Goal: Entertainment & Leisure: Consume media (video, audio)

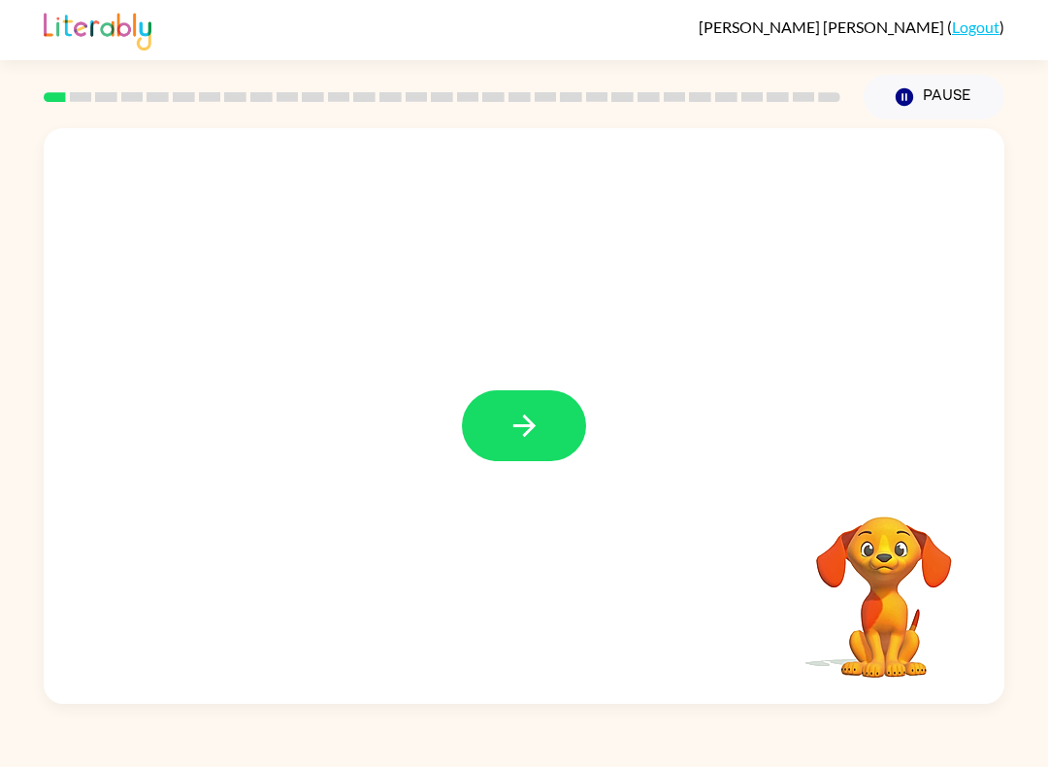
click at [546, 418] on button "button" at bounding box center [524, 425] width 124 height 71
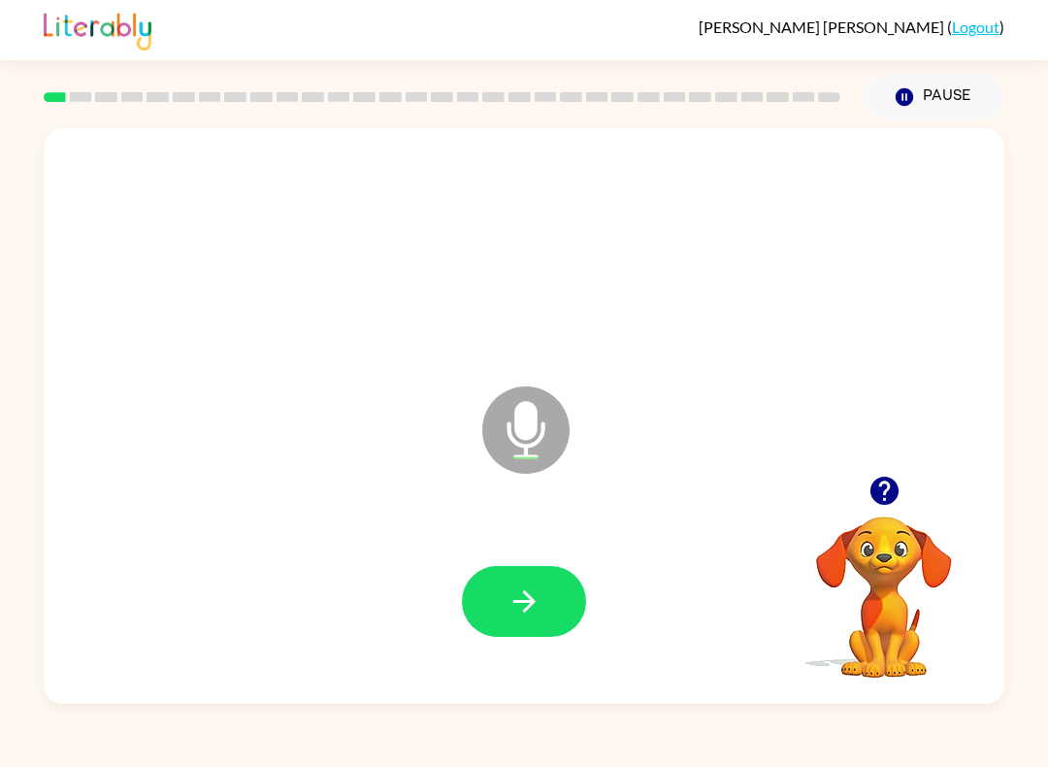
click at [549, 597] on button "button" at bounding box center [524, 601] width 124 height 71
click at [549, 573] on button "button" at bounding box center [524, 601] width 124 height 71
click at [533, 601] on icon "button" at bounding box center [523, 601] width 22 height 22
click at [527, 590] on icon "button" at bounding box center [524, 601] width 34 height 34
click at [540, 596] on icon "button" at bounding box center [524, 601] width 34 height 34
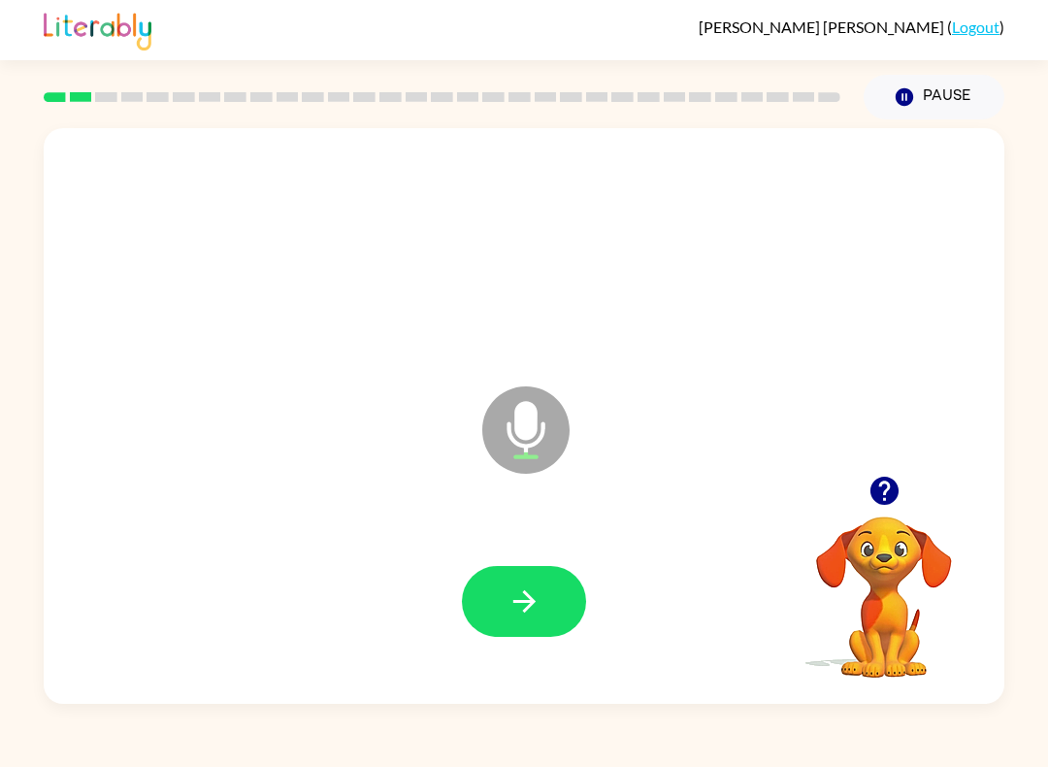
click at [536, 590] on icon "button" at bounding box center [524, 601] width 34 height 34
click at [524, 579] on button "button" at bounding box center [524, 601] width 124 height 71
click at [549, 602] on button "button" at bounding box center [524, 601] width 124 height 71
click at [539, 588] on icon "button" at bounding box center [524, 601] width 34 height 34
click at [537, 596] on icon "button" at bounding box center [524, 601] width 34 height 34
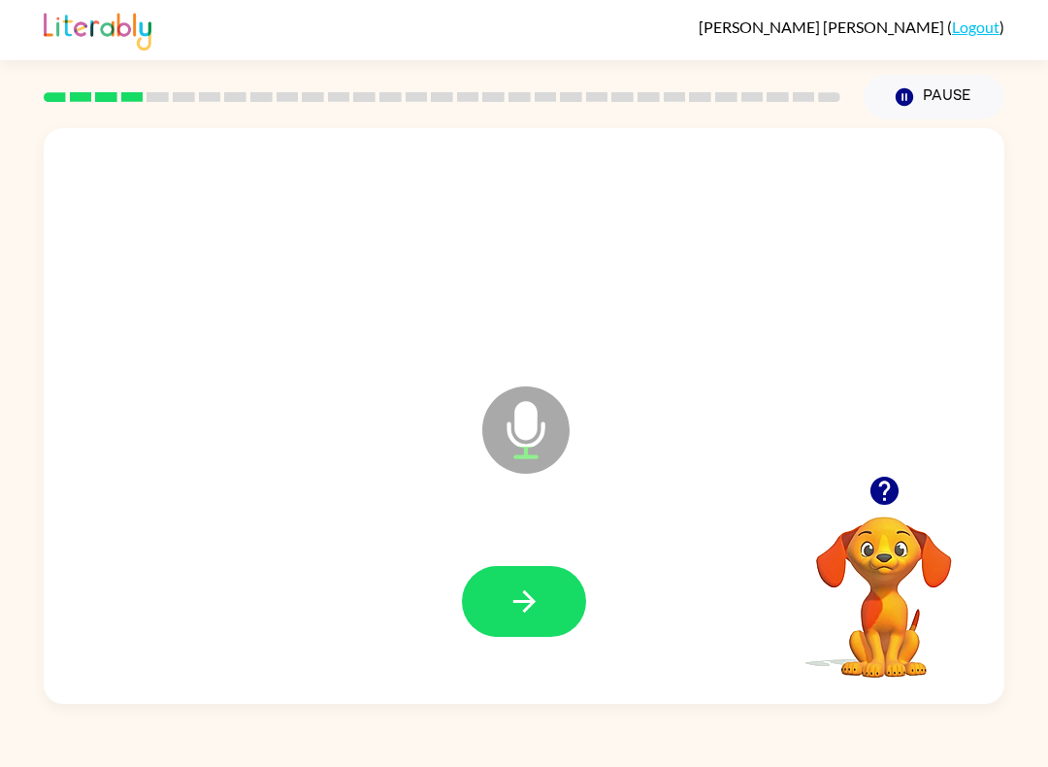
click at [545, 599] on button "button" at bounding box center [524, 601] width 124 height 71
click at [532, 594] on icon "button" at bounding box center [524, 601] width 34 height 34
click at [537, 600] on icon "button" at bounding box center [524, 601] width 34 height 34
click at [535, 603] on icon "button" at bounding box center [523, 601] width 22 height 22
click at [542, 599] on button "button" at bounding box center [524, 601] width 124 height 71
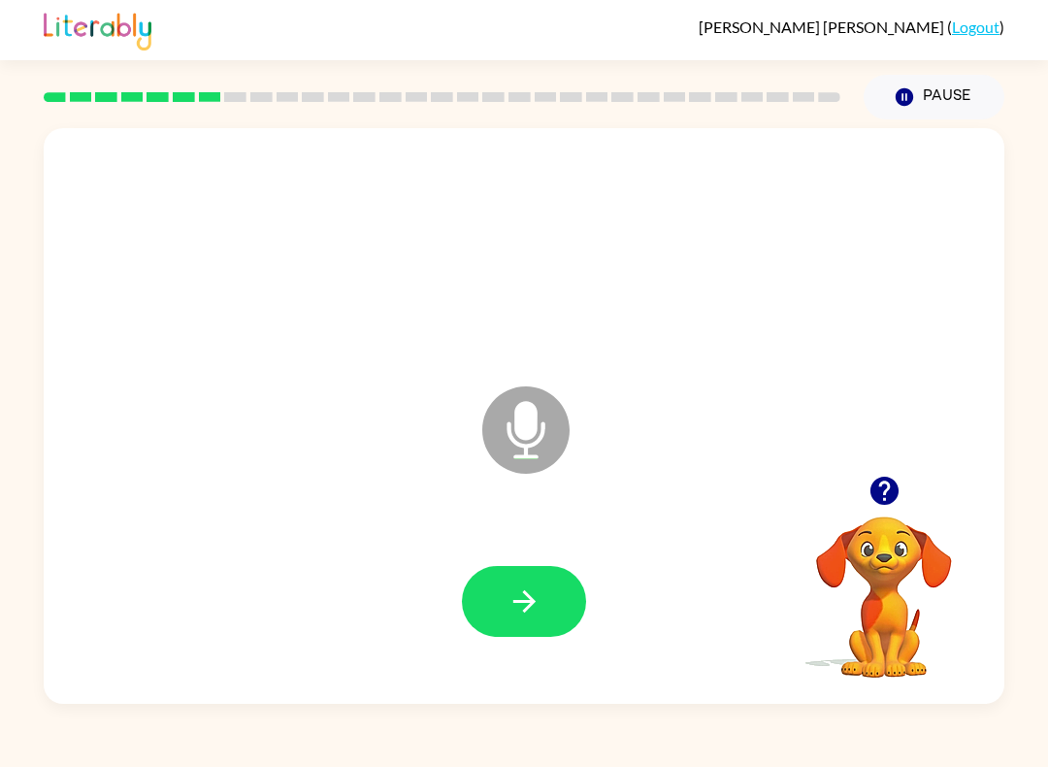
click at [535, 592] on icon "button" at bounding box center [524, 601] width 34 height 34
click at [540, 580] on button "button" at bounding box center [524, 601] width 124 height 71
click at [548, 586] on button "button" at bounding box center [524, 601] width 124 height 71
click at [538, 607] on icon "button" at bounding box center [524, 601] width 34 height 34
click at [546, 603] on button "button" at bounding box center [524, 601] width 124 height 71
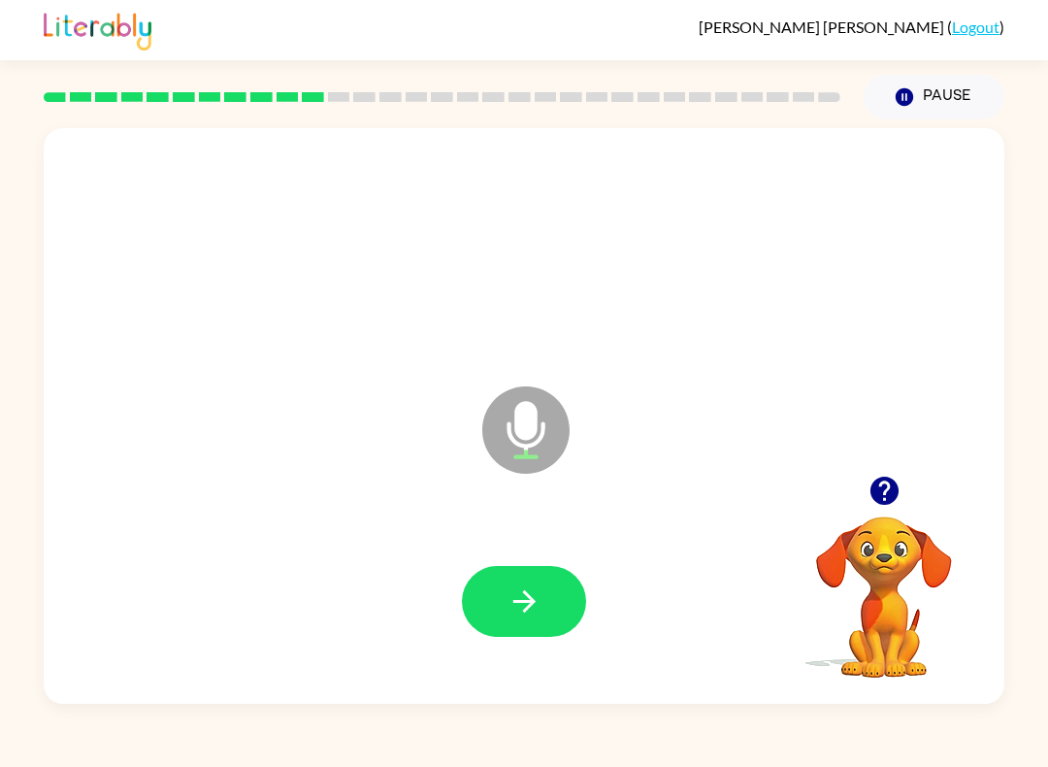
click at [544, 620] on button "button" at bounding box center [524, 601] width 124 height 71
click at [591, 591] on div at bounding box center [524, 601] width 922 height 166
click at [569, 593] on button "button" at bounding box center [524, 601] width 124 height 71
click at [512, 601] on icon "button" at bounding box center [524, 601] width 34 height 34
click at [545, 601] on button "button" at bounding box center [524, 601] width 124 height 71
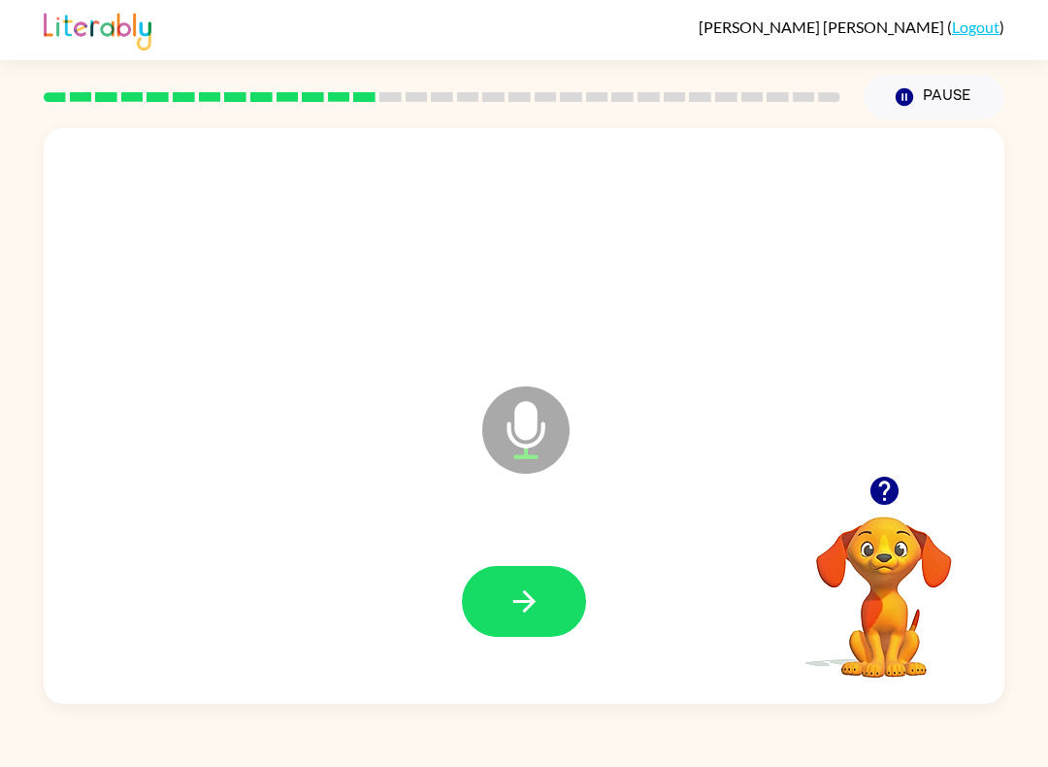
click at [544, 581] on button "button" at bounding box center [524, 601] width 124 height 71
click at [535, 603] on icon "button" at bounding box center [523, 601] width 22 height 22
click at [544, 596] on button "button" at bounding box center [524, 601] width 124 height 71
click at [535, 591] on icon "button" at bounding box center [524, 601] width 34 height 34
click at [530, 590] on icon "button" at bounding box center [524, 601] width 34 height 34
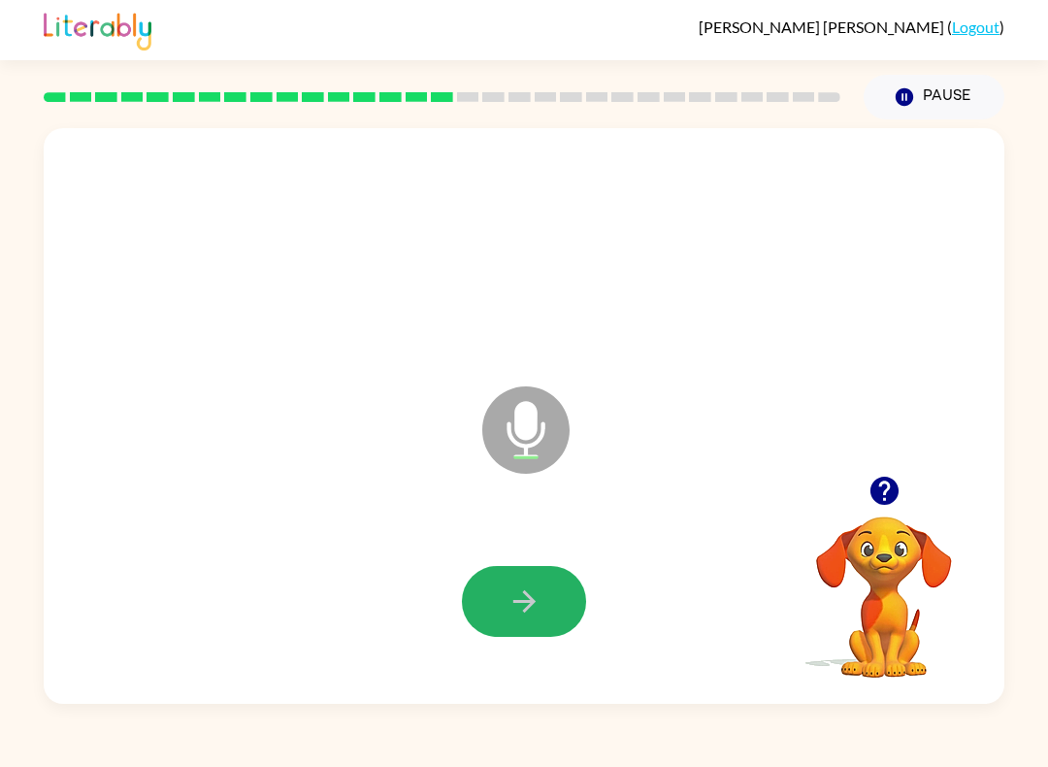
click at [551, 574] on button "button" at bounding box center [524, 601] width 124 height 71
click at [528, 594] on icon "button" at bounding box center [524, 601] width 34 height 34
click at [538, 597] on icon "button" at bounding box center [524, 601] width 34 height 34
click at [542, 609] on button "button" at bounding box center [524, 601] width 124 height 71
click at [534, 598] on icon "button" at bounding box center [524, 601] width 34 height 34
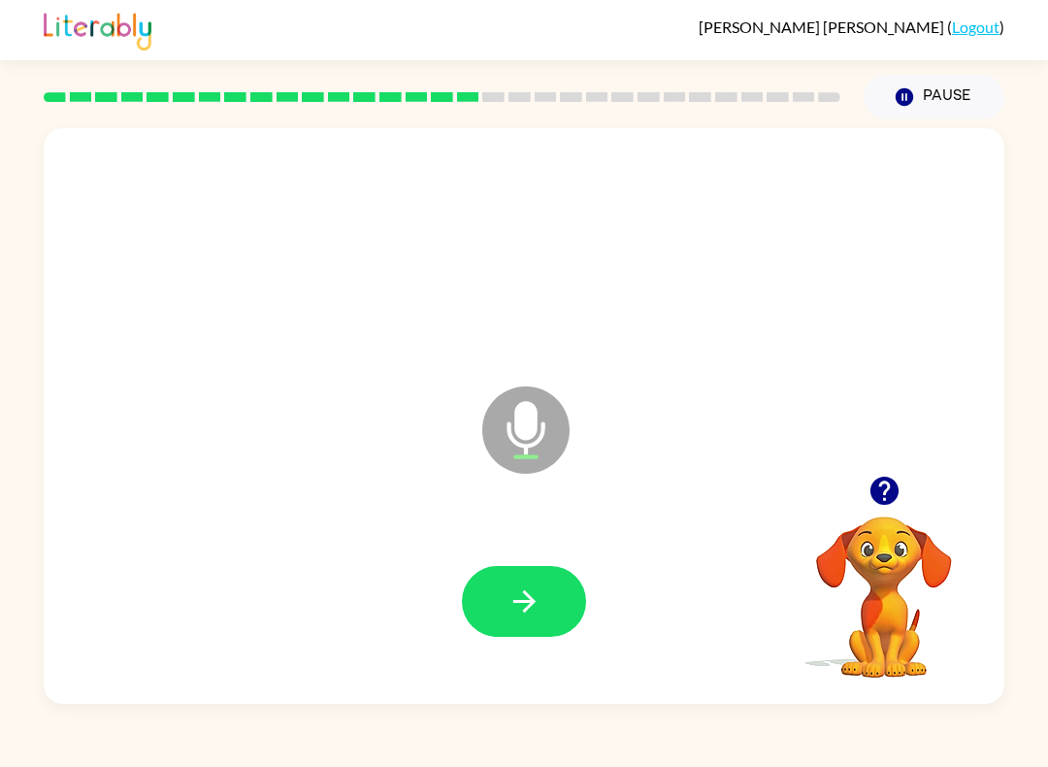
click at [554, 589] on button "button" at bounding box center [524, 601] width 124 height 71
click at [560, 593] on button "button" at bounding box center [524, 601] width 124 height 71
click at [557, 575] on button "button" at bounding box center [524, 601] width 124 height 71
click at [552, 586] on button "button" at bounding box center [524, 601] width 124 height 71
click at [564, 602] on button "button" at bounding box center [524, 601] width 124 height 71
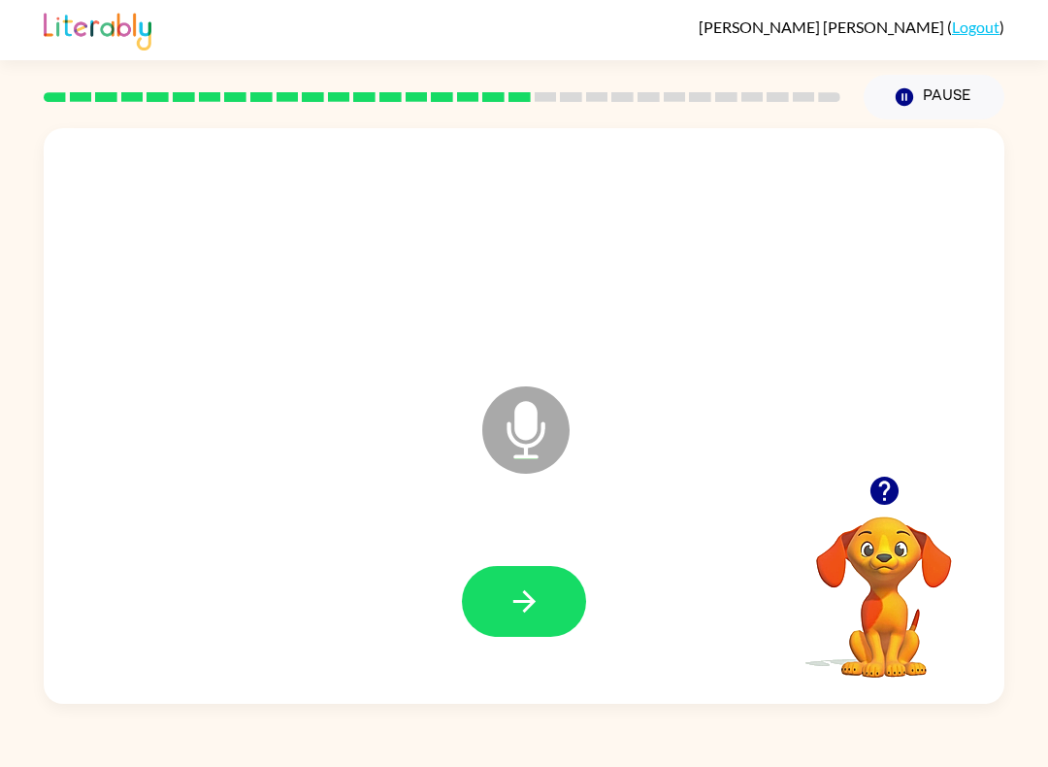
click at [520, 596] on icon "button" at bounding box center [524, 601] width 34 height 34
click at [526, 598] on icon "button" at bounding box center [524, 601] width 34 height 34
click at [536, 620] on button "button" at bounding box center [524, 601] width 124 height 71
click at [527, 581] on button "button" at bounding box center [524, 601] width 124 height 71
click at [546, 573] on button "button" at bounding box center [524, 601] width 124 height 71
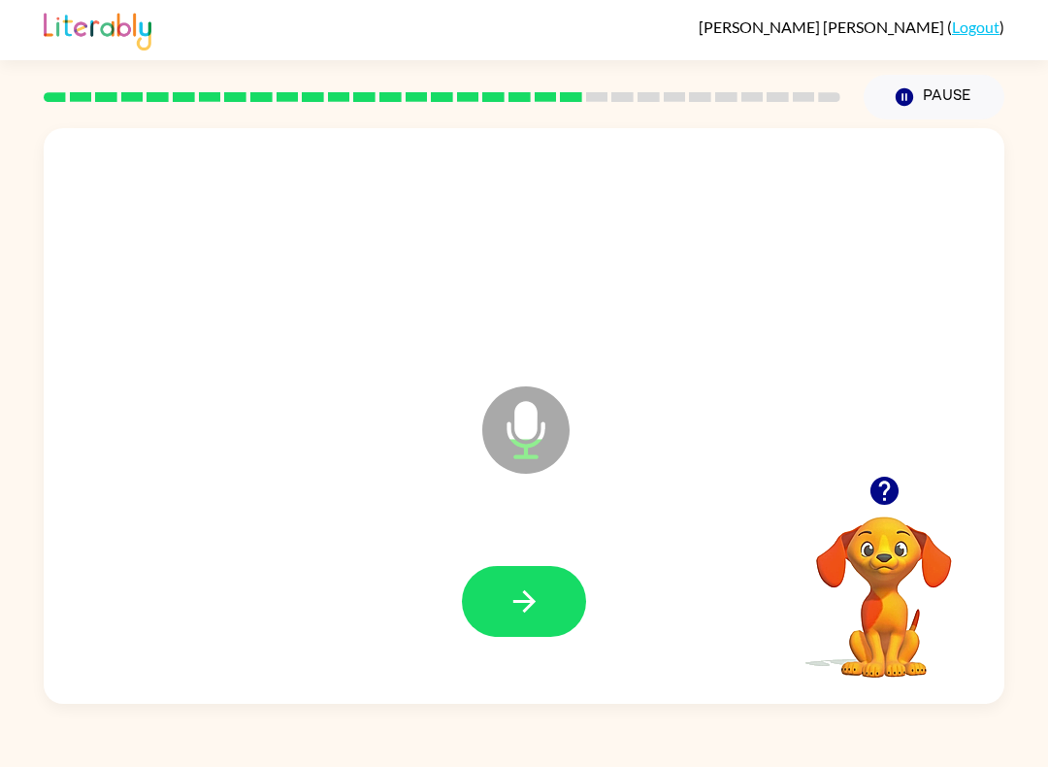
click at [527, 586] on icon "button" at bounding box center [524, 601] width 34 height 34
click at [538, 606] on icon "button" at bounding box center [524, 601] width 34 height 34
click at [539, 583] on button "button" at bounding box center [524, 601] width 124 height 71
click at [508, 587] on icon "button" at bounding box center [524, 601] width 34 height 34
click at [535, 595] on icon "button" at bounding box center [524, 601] width 34 height 34
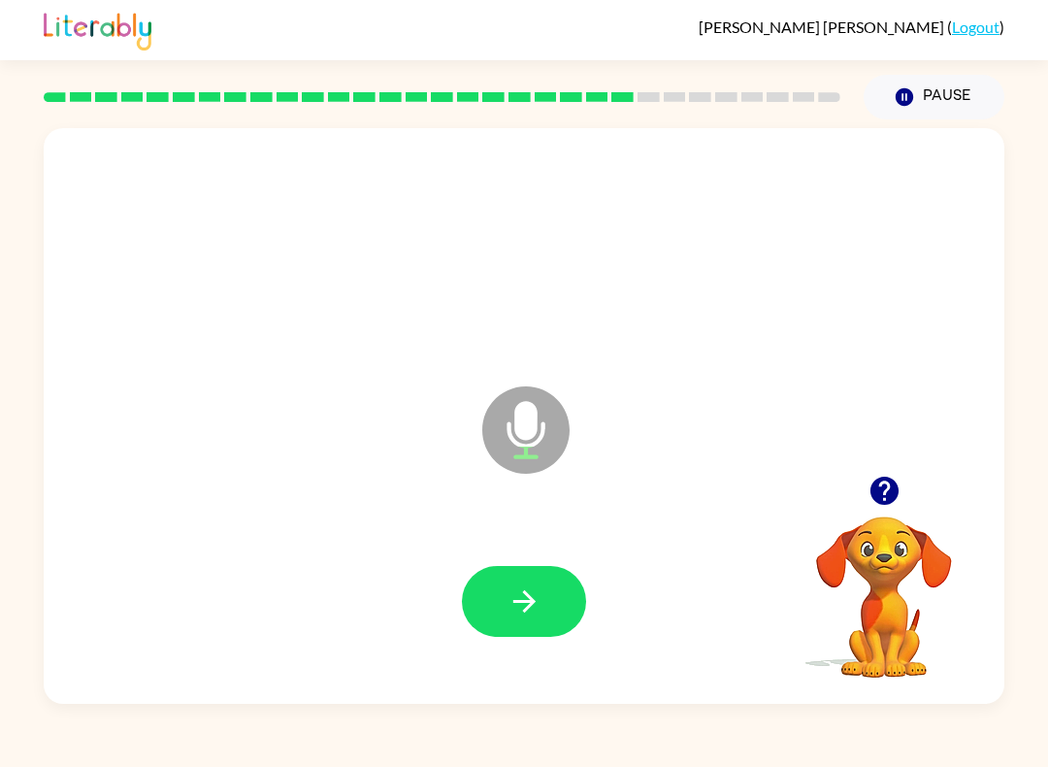
click at [540, 597] on icon "button" at bounding box center [524, 601] width 34 height 34
click at [582, 613] on button "button" at bounding box center [524, 601] width 124 height 71
click at [558, 592] on button "button" at bounding box center [524, 601] width 124 height 71
click at [556, 577] on button "button" at bounding box center [524, 601] width 124 height 71
click at [552, 590] on button "button" at bounding box center [524, 601] width 124 height 71
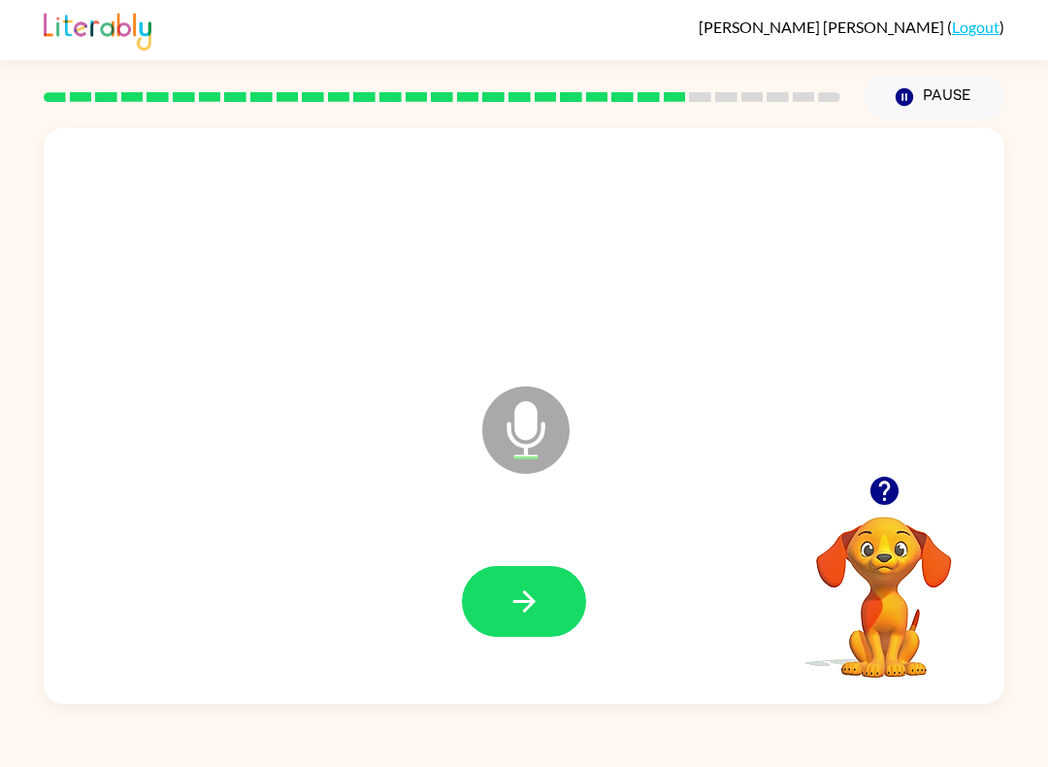
click at [564, 618] on button "button" at bounding box center [524, 601] width 124 height 71
click at [541, 579] on button "button" at bounding box center [524, 601] width 124 height 71
click at [531, 615] on icon "button" at bounding box center [524, 601] width 34 height 34
click at [526, 612] on icon "button" at bounding box center [524, 601] width 34 height 34
click at [562, 619] on button "button" at bounding box center [524, 601] width 124 height 71
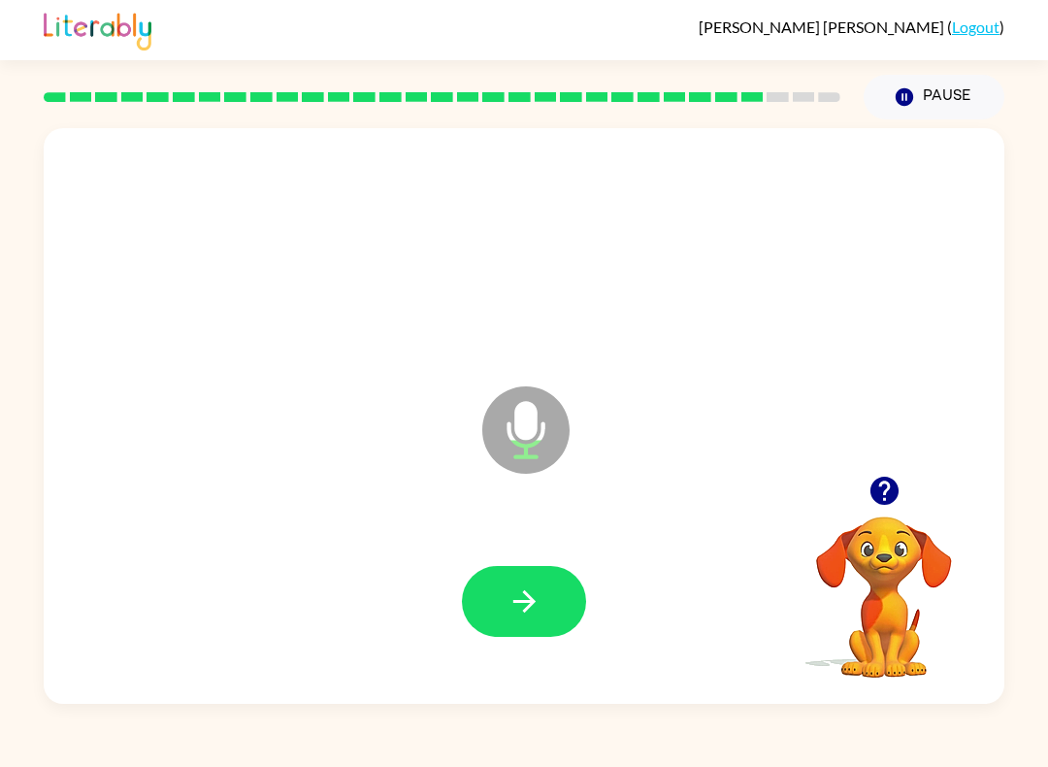
click at [550, 607] on button "button" at bounding box center [524, 601] width 124 height 71
click at [533, 570] on button "button" at bounding box center [524, 601] width 124 height 71
click at [540, 580] on button "button" at bounding box center [524, 601] width 124 height 71
click at [560, 591] on button "button" at bounding box center [524, 601] width 124 height 71
click at [541, 631] on button "button" at bounding box center [524, 601] width 124 height 71
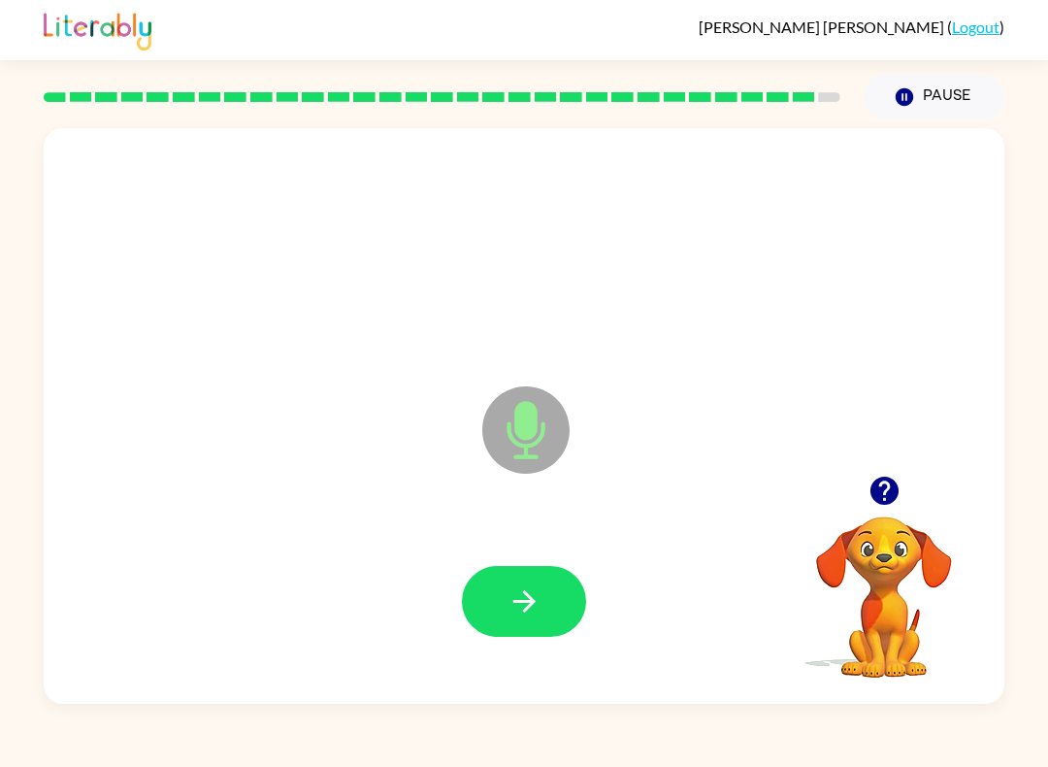
click at [531, 599] on icon "button" at bounding box center [523, 601] width 22 height 22
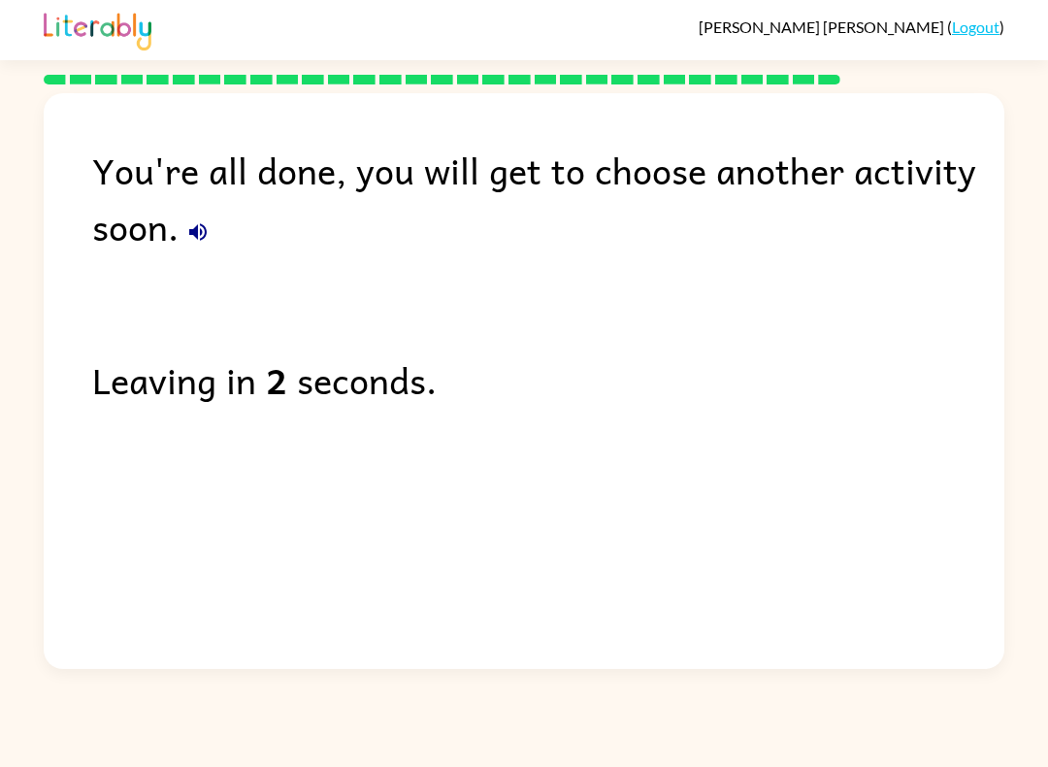
click at [206, 251] on button "button" at bounding box center [198, 231] width 39 height 39
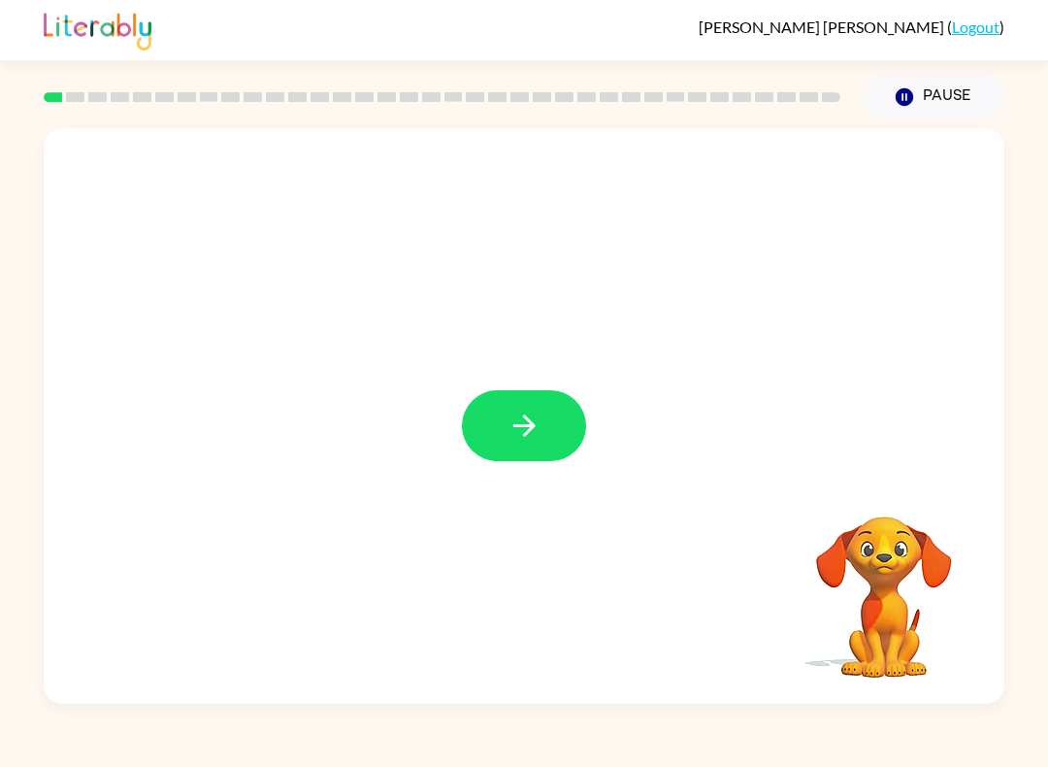
click at [500, 411] on button "button" at bounding box center [524, 425] width 124 height 71
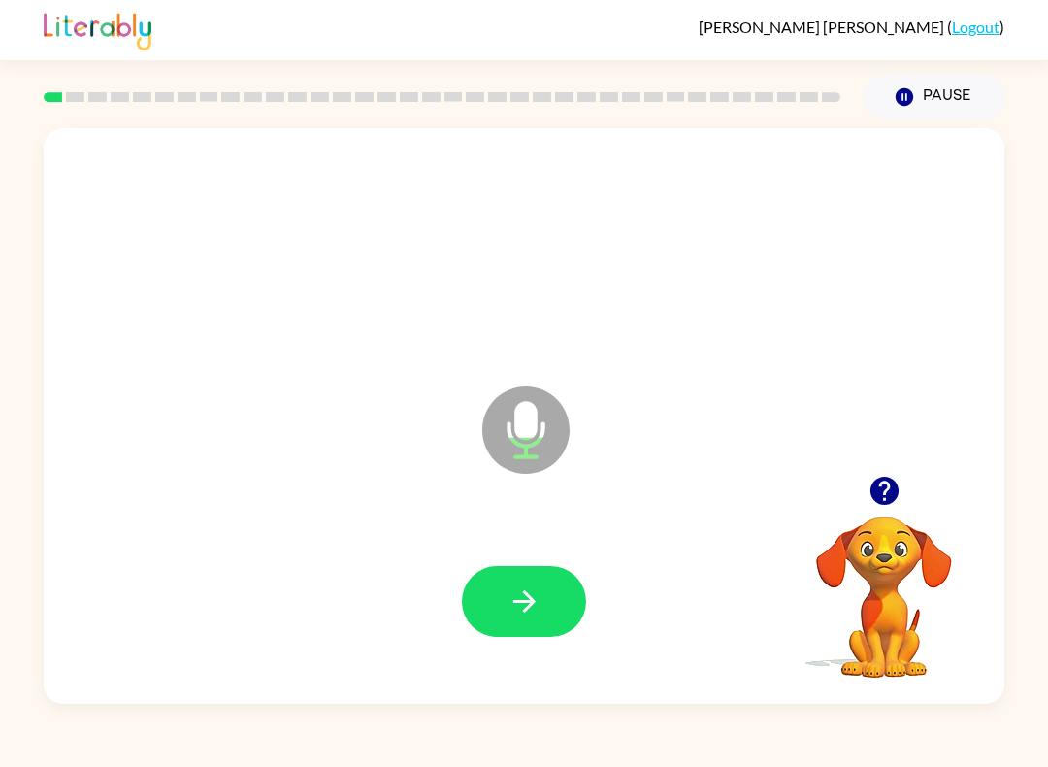
click at [532, 590] on icon "button" at bounding box center [524, 601] width 34 height 34
click at [533, 592] on icon "button" at bounding box center [524, 601] width 34 height 34
click at [526, 601] on icon "button" at bounding box center [524, 601] width 34 height 34
click at [541, 583] on button "button" at bounding box center [524, 601] width 124 height 71
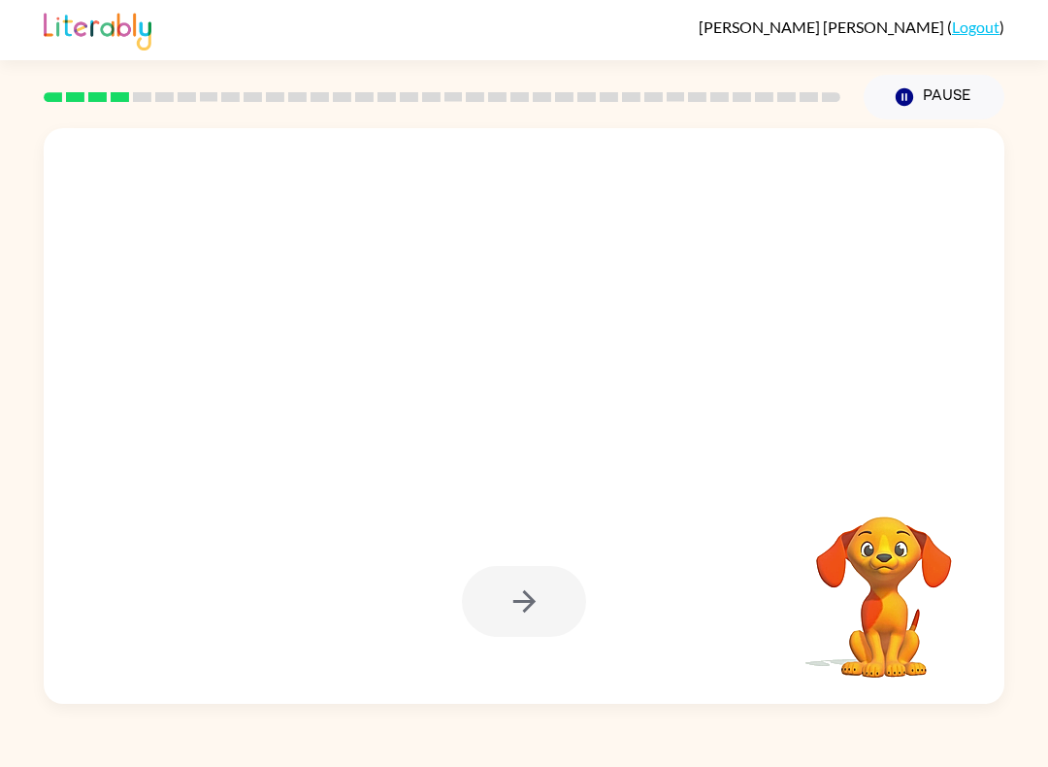
click at [148, 394] on div at bounding box center [477, 381] width 829 height 77
click at [163, 408] on div at bounding box center [477, 381] width 829 height 77
click at [2, 228] on div "Your browser must support playing .mp4 files to use Literably. Please try using…" at bounding box center [524, 411] width 1048 height 584
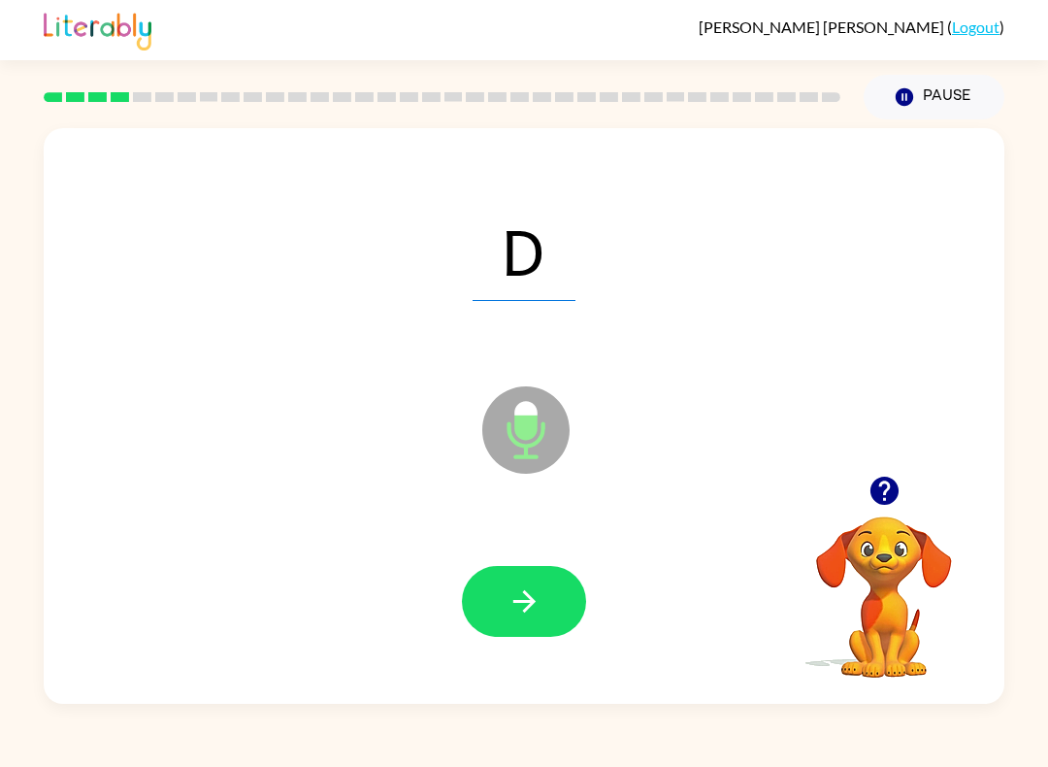
click at [534, 588] on icon "button" at bounding box center [524, 601] width 34 height 34
click at [528, 577] on button "button" at bounding box center [524, 601] width 124 height 71
click at [542, 601] on button "button" at bounding box center [524, 601] width 124 height 71
click at [566, 581] on button "button" at bounding box center [524, 601] width 124 height 71
click at [531, 589] on icon "button" at bounding box center [524, 601] width 34 height 34
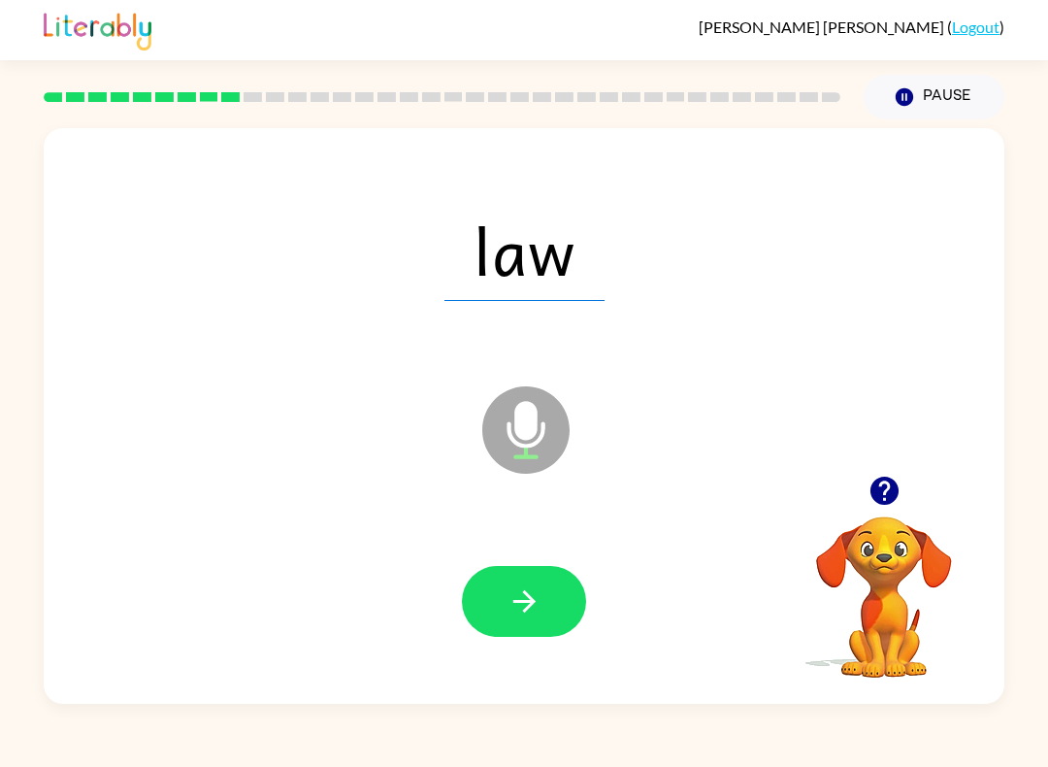
click at [535, 598] on icon "button" at bounding box center [524, 601] width 34 height 34
click at [512, 578] on button "button" at bounding box center [524, 601] width 124 height 71
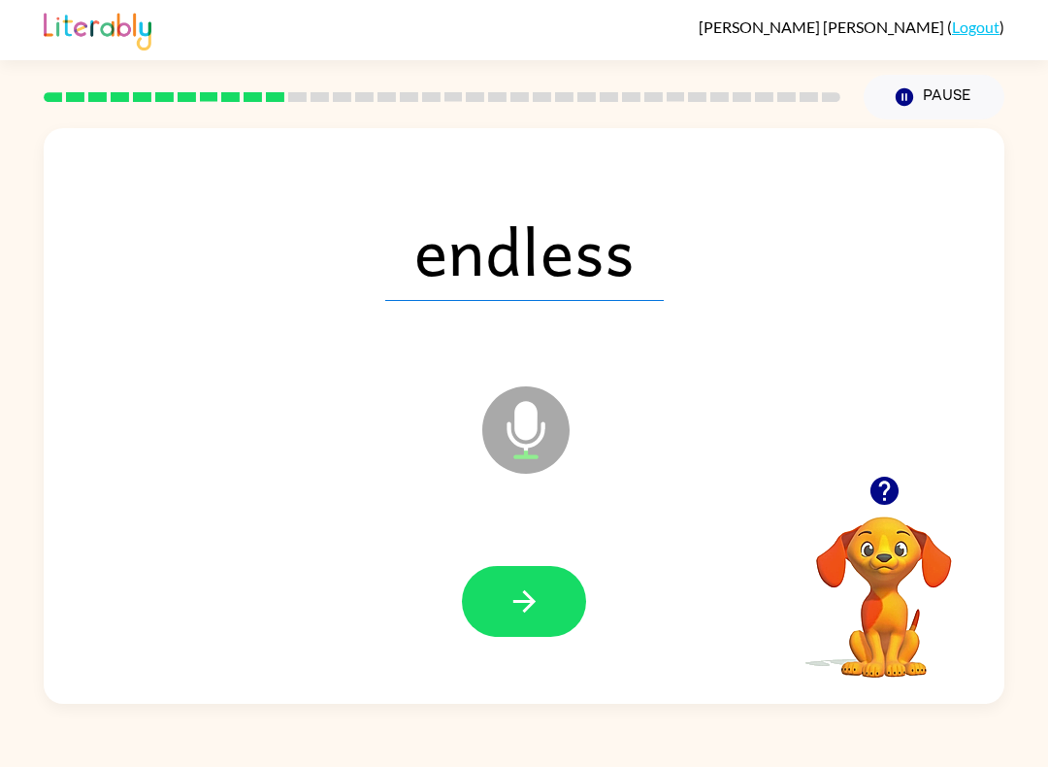
click at [530, 585] on icon "button" at bounding box center [524, 601] width 34 height 34
click at [538, 582] on button "button" at bounding box center [524, 601] width 124 height 71
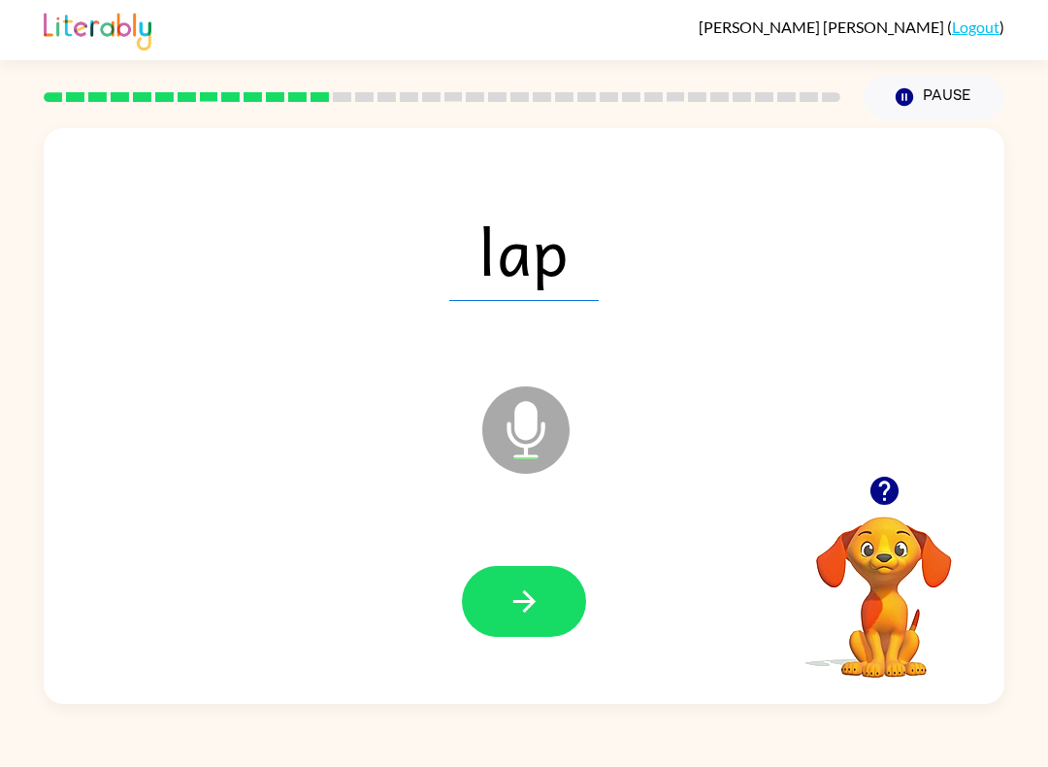
click at [514, 601] on icon "button" at bounding box center [524, 601] width 34 height 34
click at [526, 589] on icon "button" at bounding box center [524, 601] width 34 height 34
click at [534, 595] on icon "button" at bounding box center [524, 601] width 34 height 34
click at [500, 599] on button "button" at bounding box center [524, 601] width 124 height 71
click at [502, 596] on button "button" at bounding box center [524, 601] width 124 height 71
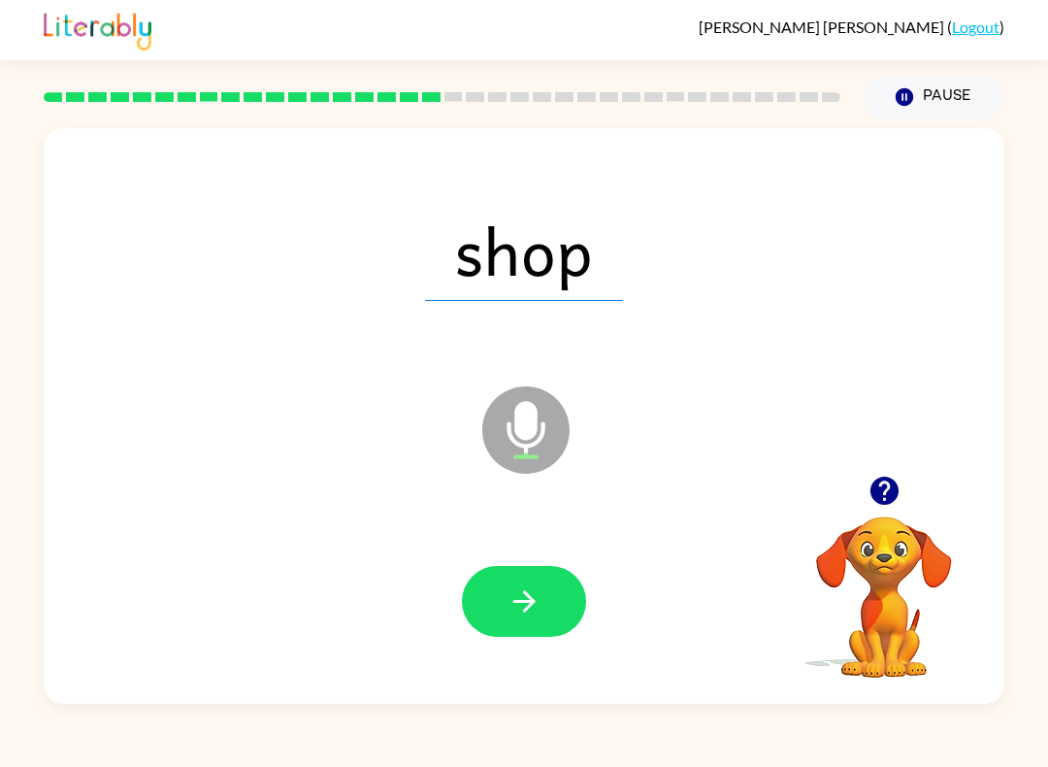
click at [491, 602] on button "button" at bounding box center [524, 601] width 124 height 71
click at [491, 579] on button "button" at bounding box center [524, 601] width 124 height 71
click at [485, 600] on button "button" at bounding box center [524, 601] width 124 height 71
click at [553, 577] on button "button" at bounding box center [524, 601] width 124 height 71
click at [535, 597] on icon "button" at bounding box center [524, 601] width 34 height 34
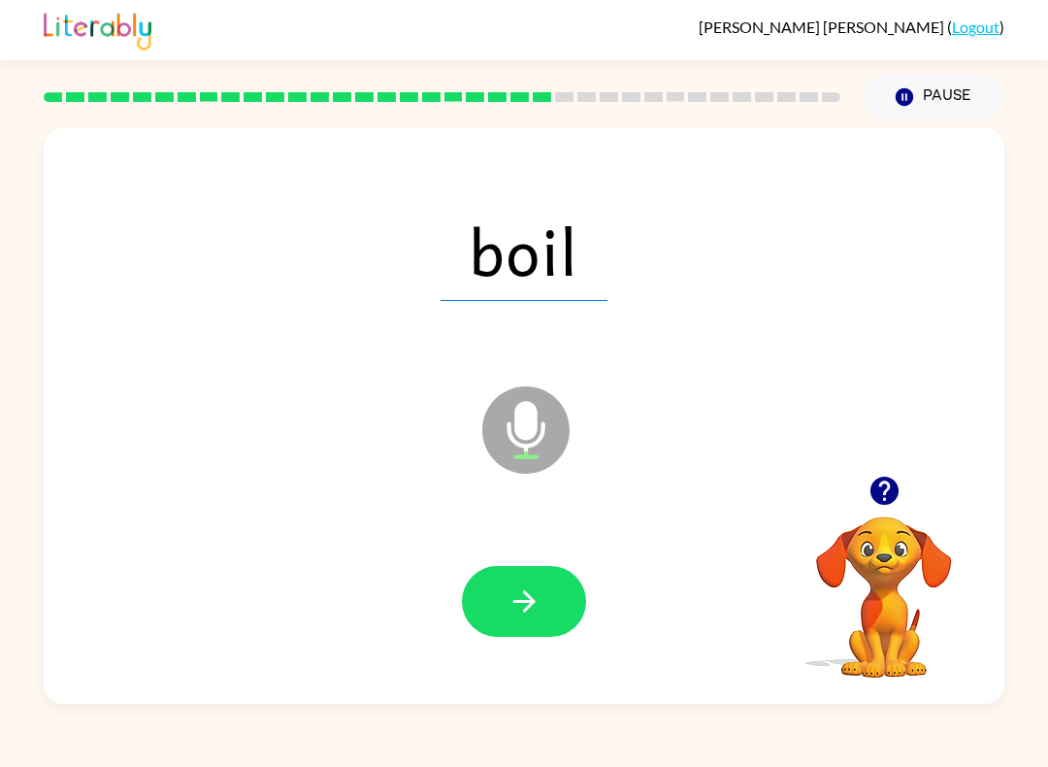
click at [544, 605] on button "button" at bounding box center [524, 601] width 124 height 71
click at [515, 627] on button "button" at bounding box center [524, 601] width 124 height 71
click at [561, 605] on button "button" at bounding box center [524, 601] width 124 height 71
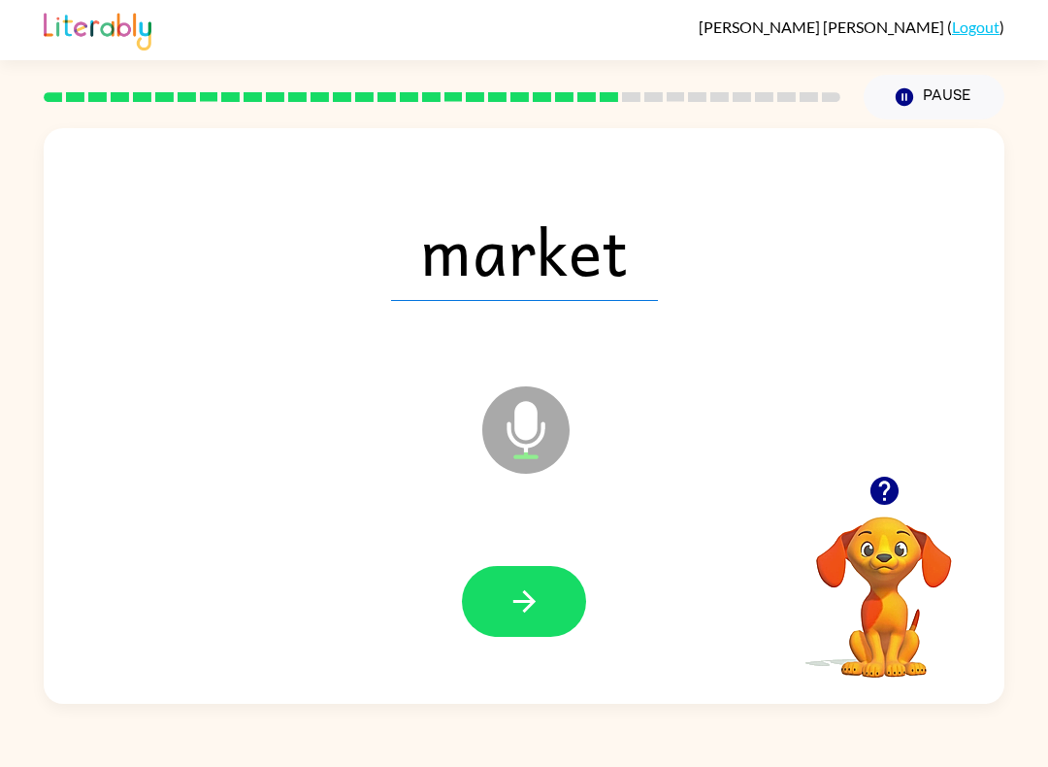
click at [536, 590] on icon "button" at bounding box center [524, 601] width 34 height 34
click at [543, 595] on button "button" at bounding box center [524, 601] width 124 height 71
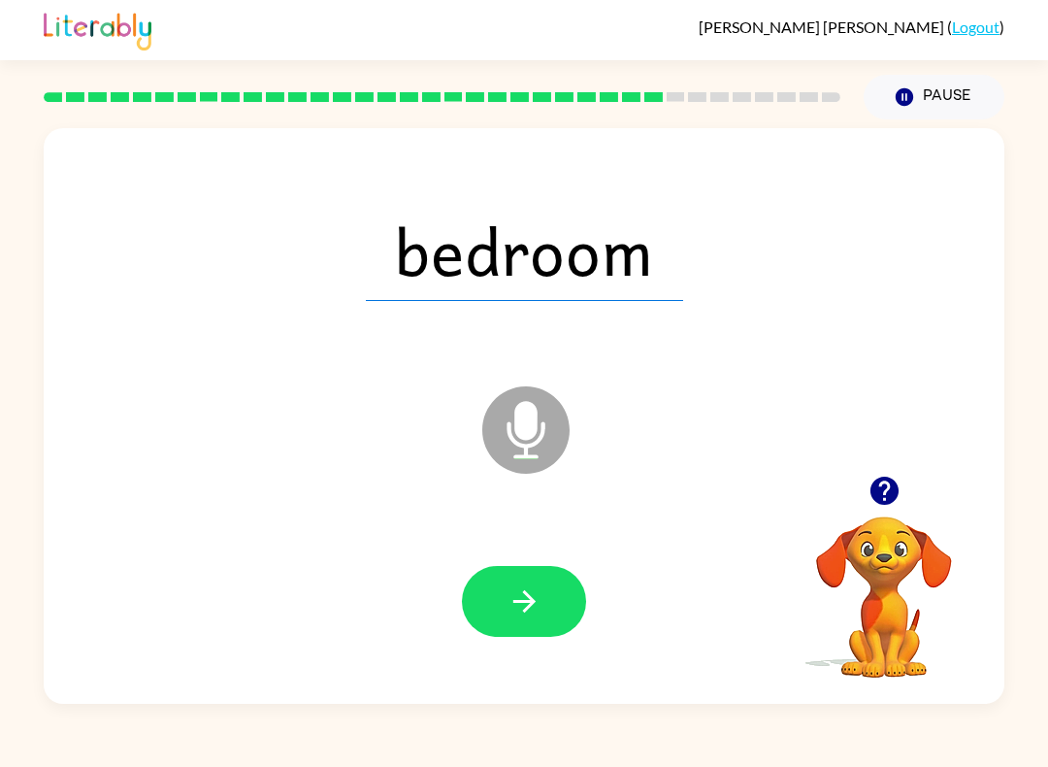
click at [534, 583] on button "button" at bounding box center [524, 601] width 124 height 71
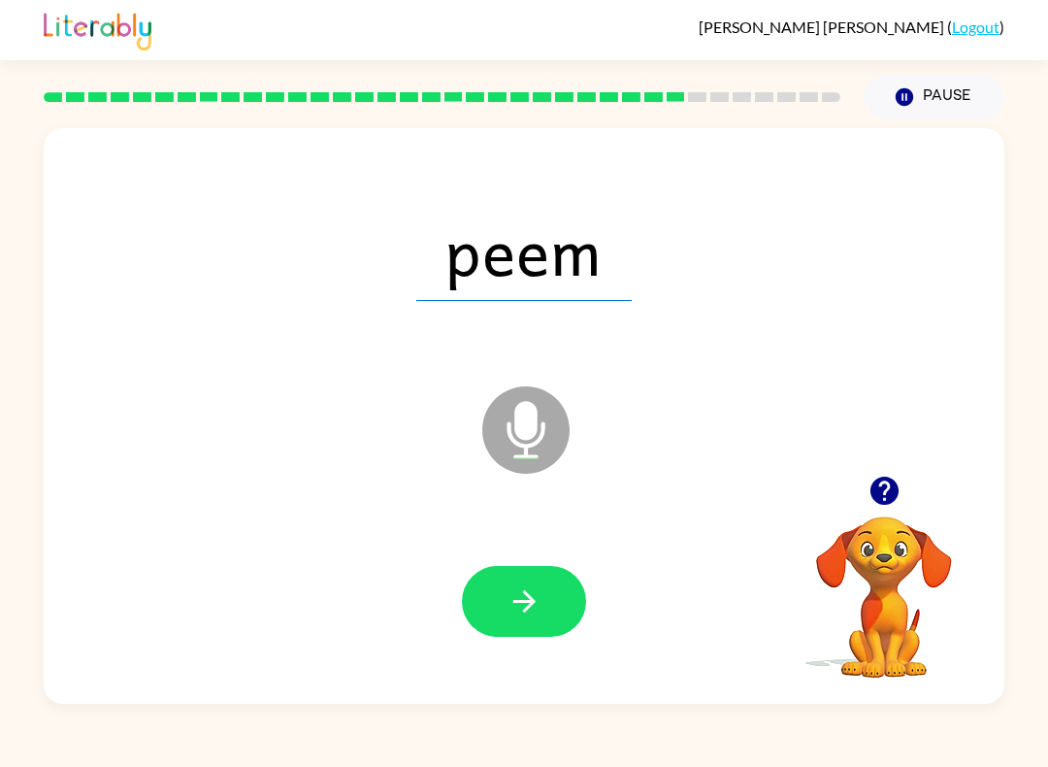
click at [518, 592] on icon "button" at bounding box center [524, 601] width 34 height 34
click at [549, 602] on button "button" at bounding box center [524, 601] width 124 height 71
click at [535, 600] on icon "button" at bounding box center [524, 601] width 34 height 34
click at [552, 605] on button "button" at bounding box center [524, 601] width 124 height 71
click at [537, 590] on icon "button" at bounding box center [524, 601] width 34 height 34
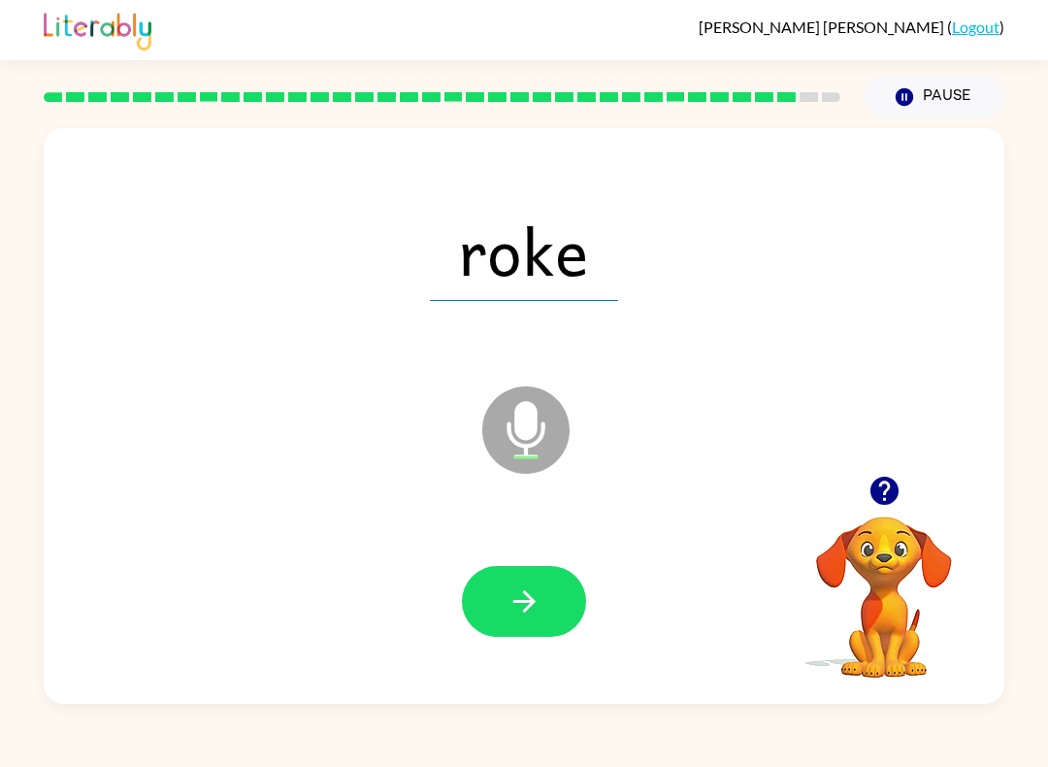
click at [515, 610] on icon "button" at bounding box center [524, 601] width 34 height 34
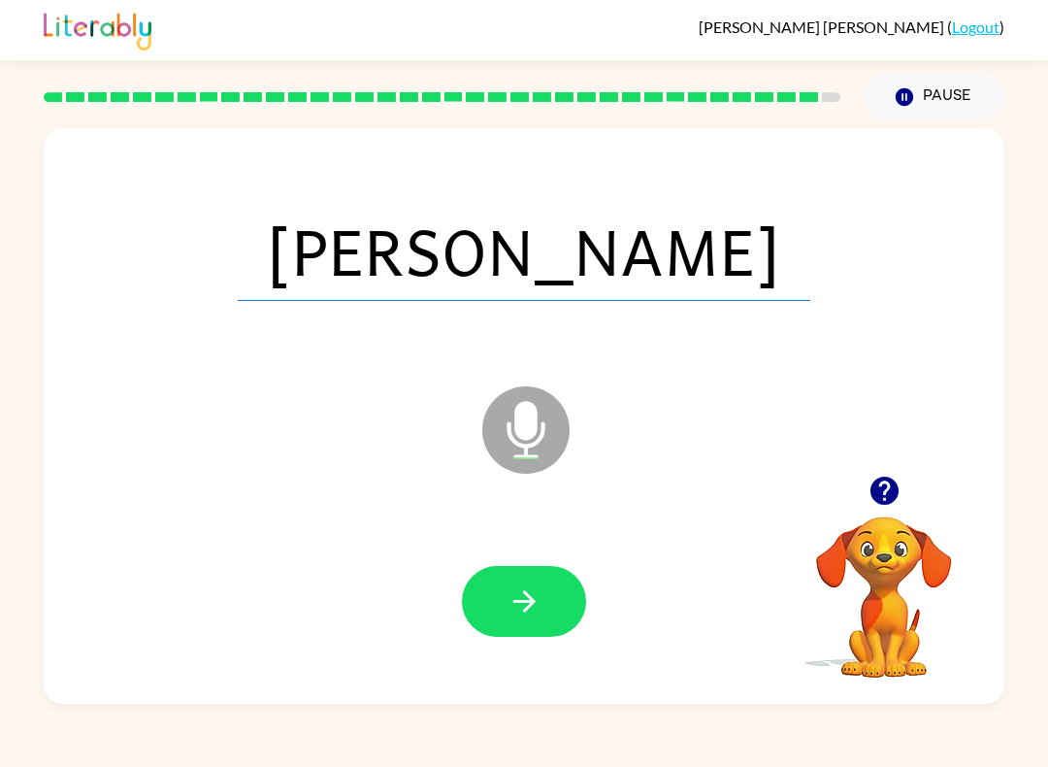
click at [535, 606] on icon "button" at bounding box center [524, 601] width 34 height 34
